Goal: Transaction & Acquisition: Purchase product/service

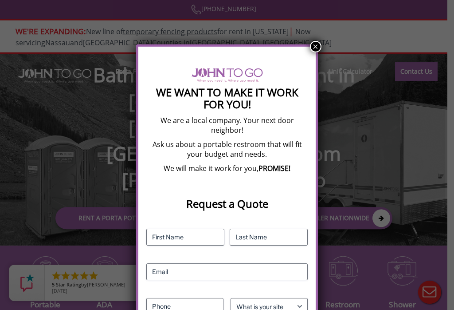
click at [313, 44] on button "×" at bounding box center [316, 47] width 12 height 12
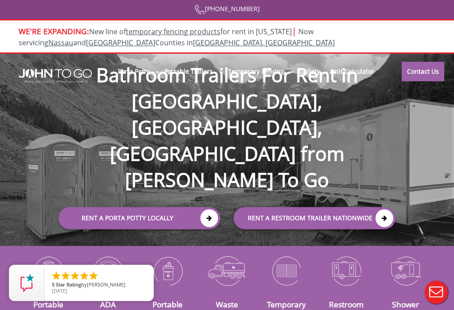
click at [102, 207] on link "Rent a Porta Potty Locally" at bounding box center [140, 218] width 162 height 22
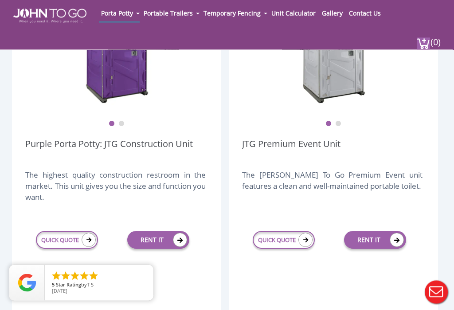
scroll to position [311, 0]
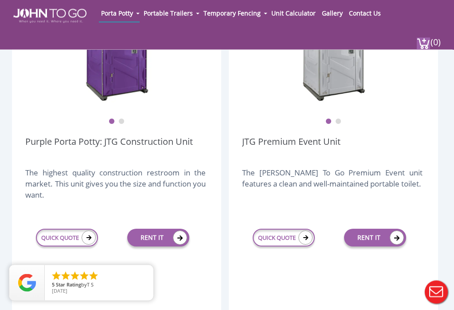
click at [176, 236] on icon at bounding box center [180, 238] width 14 height 14
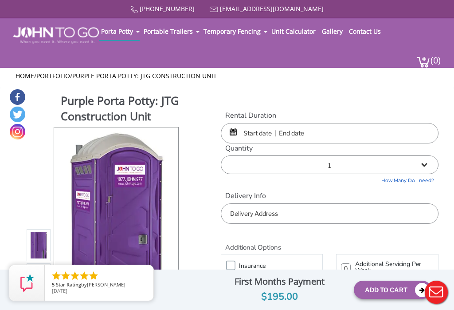
click at [253, 143] on input "text" at bounding box center [330, 133] width 218 height 20
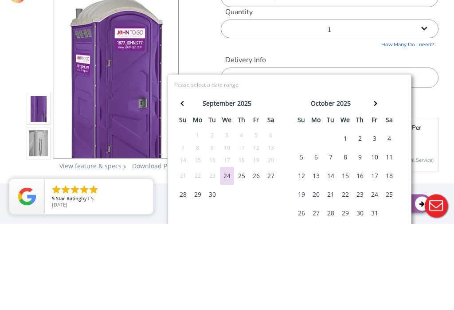
scroll to position [87, 0]
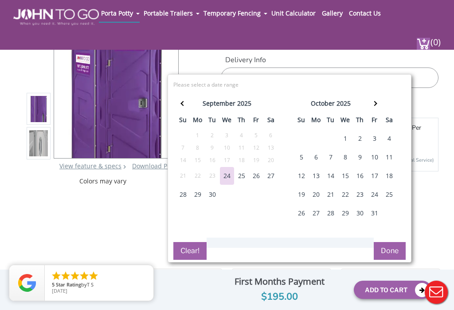
click at [256, 177] on div "26" at bounding box center [256, 176] width 14 height 18
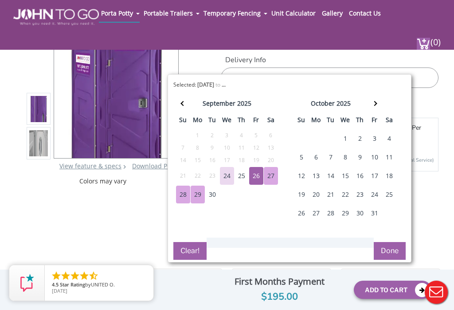
click at [197, 195] on div "29" at bounding box center [198, 194] width 14 height 18
type input "09/26/2025 to 09/29/2025"
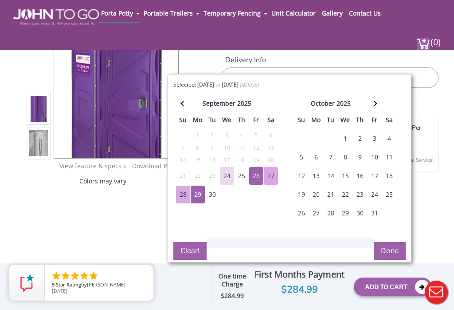
click at [393, 252] on button "Done" at bounding box center [390, 251] width 32 height 18
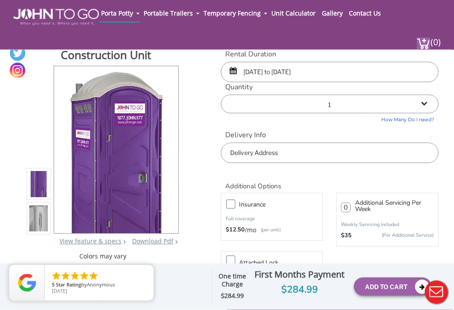
scroll to position [0, 0]
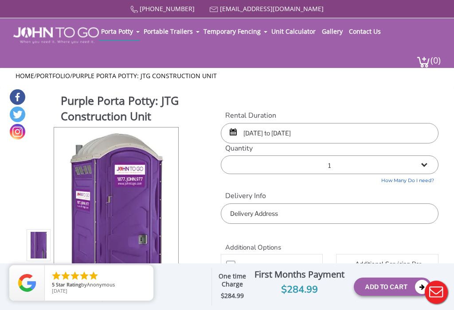
click at [369, 224] on input "text" at bounding box center [330, 213] width 218 height 20
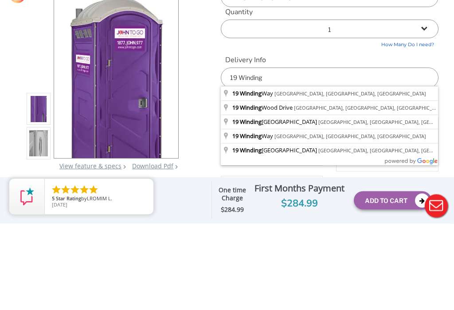
type input "[STREET_ADDRESS]"
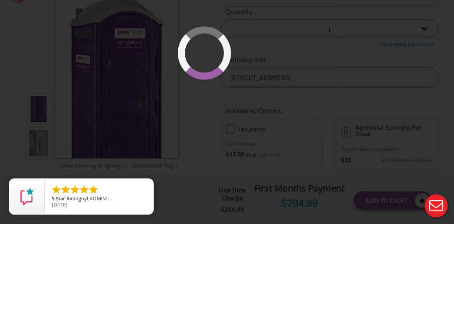
scroll to position [87, 0]
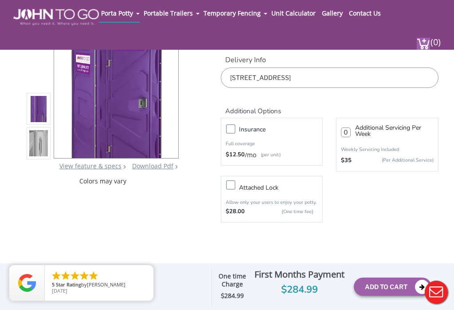
click at [413, 295] on button "Add To Cart" at bounding box center [393, 286] width 78 height 18
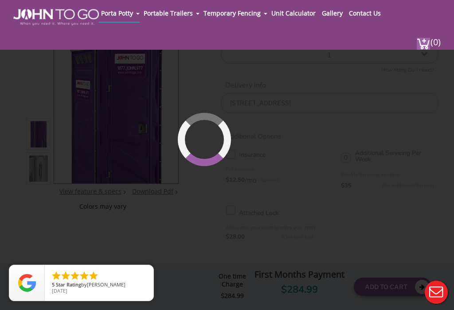
scroll to position [61, 0]
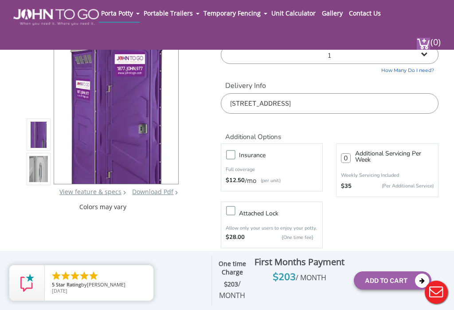
click at [429, 50] on img at bounding box center [423, 44] width 13 height 12
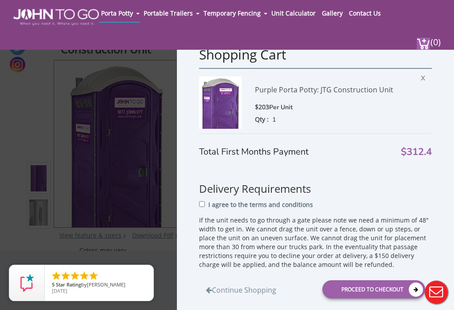
scroll to position [16, 0]
click at [205, 207] on input "I agree to the terms and conditions" at bounding box center [202, 204] width 6 height 6
checkbox input "true"
click at [414, 296] on icon at bounding box center [416, 289] width 14 height 14
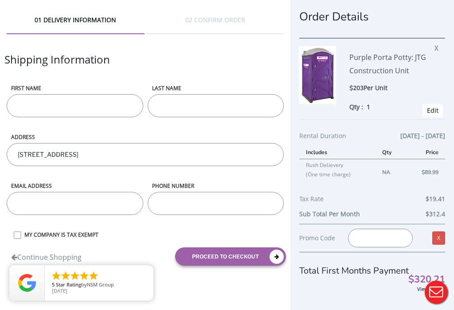
click at [50, 107] on input "First name" at bounding box center [75, 105] width 136 height 23
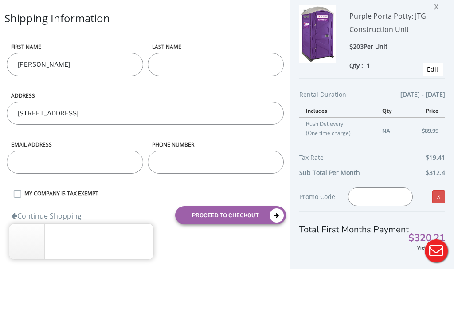
type input "Rick"
click at [179, 94] on input "LAST NAME" at bounding box center [216, 105] width 136 height 23
type input "Knecht"
click at [243, 52] on div "Shipping Information" at bounding box center [145, 68] width 282 height 32
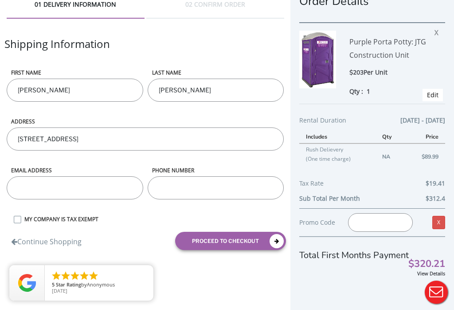
click at [40, 176] on input "email" at bounding box center [75, 187] width 136 height 23
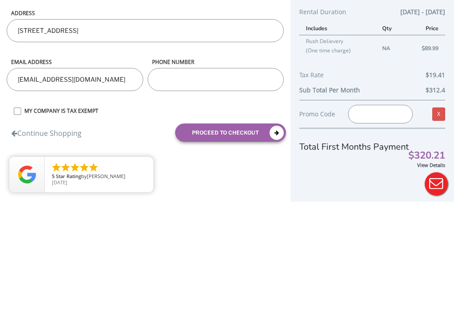
type input "rknecht@sttc.com"
click at [180, 176] on input "phone number" at bounding box center [216, 187] width 136 height 23
type input "9084823688"
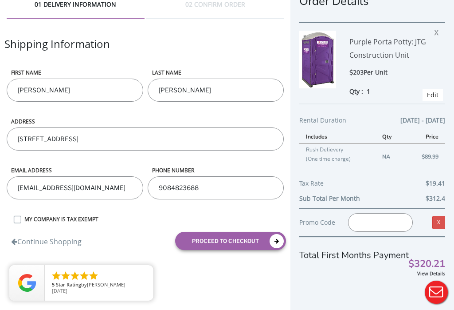
click at [278, 234] on icon "submit" at bounding box center [277, 241] width 14 height 14
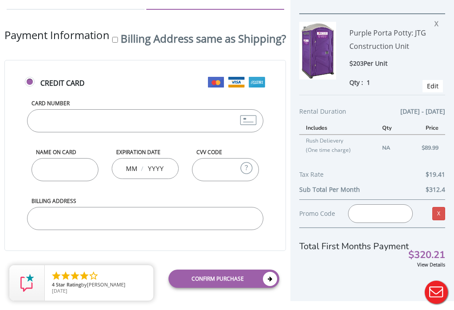
click at [112, 43] on input "Billing Address same as Shipping?" at bounding box center [115, 40] width 6 height 6
checkbox input "true"
type input "[STREET_ADDRESS]"
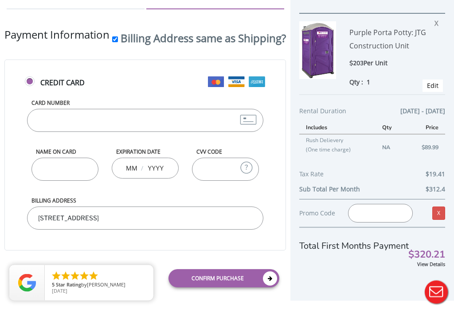
scroll to position [0, 0]
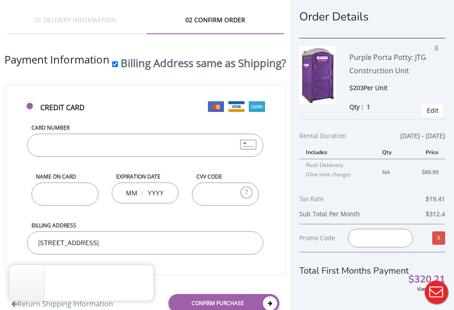
click at [30, 103] on label "Credit Card" at bounding box center [145, 111] width 241 height 19
click at [30, 107] on input "Credit Card" at bounding box center [31, 110] width 6 height 6
click at [26, 106] on label "Credit Card" at bounding box center [145, 111] width 241 height 19
click at [28, 107] on input "Credit Card" at bounding box center [31, 110] width 6 height 6
click at [44, 157] on input "Card Number" at bounding box center [145, 145] width 236 height 23
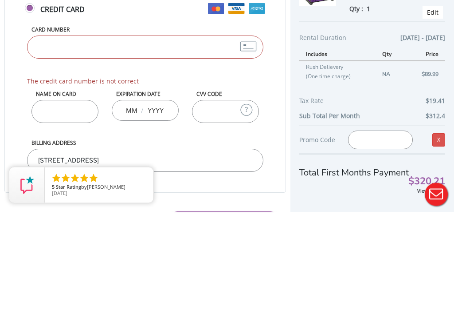
scroll to position [98, 0]
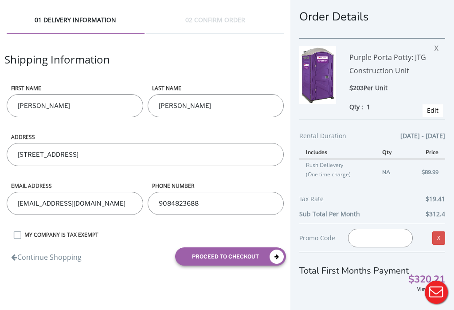
scroll to position [30, 0]
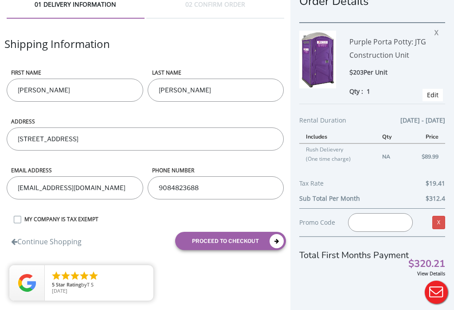
click at [276, 234] on icon "submit" at bounding box center [277, 241] width 14 height 14
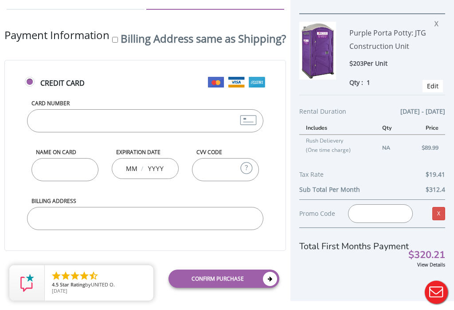
click at [112, 43] on input "Billing Address same as Shipping?" at bounding box center [115, 40] width 6 height 6
checkbox input "true"
type input "[STREET_ADDRESS]"
click at [43, 129] on input "Card Number" at bounding box center [145, 120] width 236 height 23
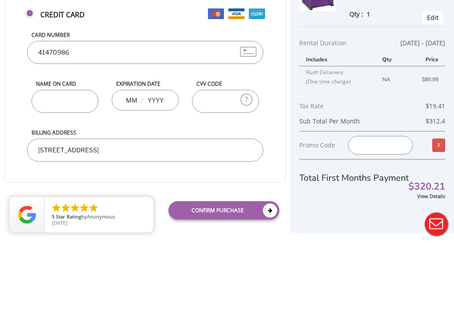
click at [213, 60] on form "Credit Card Card Number 41470986 Name on Card Expiration Date / CVV Code What i…" at bounding box center [145, 177] width 282 height 234
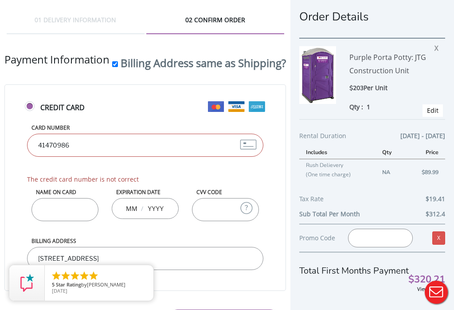
scroll to position [0, 0]
click at [57, 156] on input "41470986" at bounding box center [145, 144] width 236 height 23
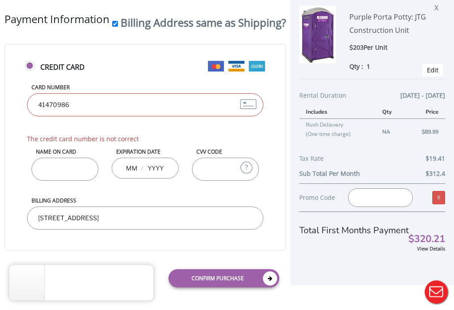
scroll to position [98, 0]
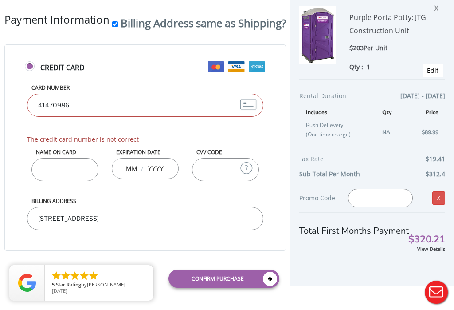
click at [58, 94] on input "41470986" at bounding box center [145, 105] width 236 height 23
type input "4"
click at [146, 63] on form "Credit Card Card Number The credit card number is not correct Name on Card Expi…" at bounding box center [145, 169] width 282 height 250
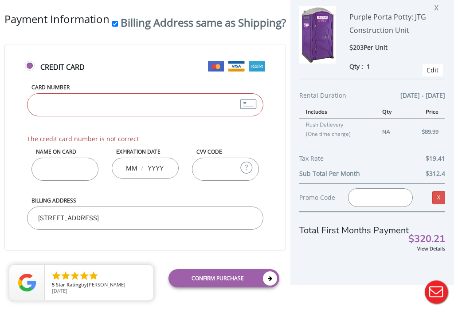
scroll to position [98, 0]
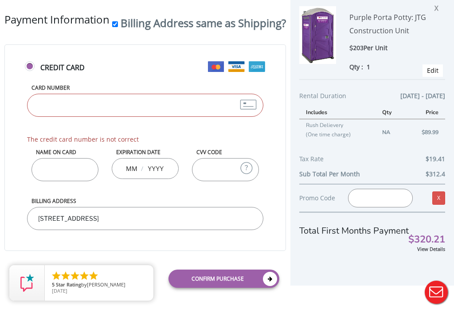
click at [39, 181] on input "Name on Card" at bounding box center [64, 169] width 67 height 23
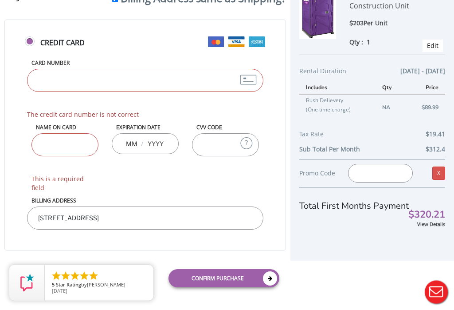
scroll to position [319, 0]
click at [269, 257] on html "Home 01 DELIVERY INFORMATION 02 CONFIRM ORDER Shipping Information First name […" at bounding box center [227, 96] width 454 height 321
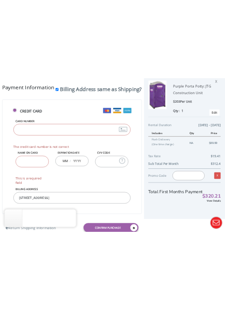
scroll to position [0, 0]
